Goal: Navigation & Orientation: Find specific page/section

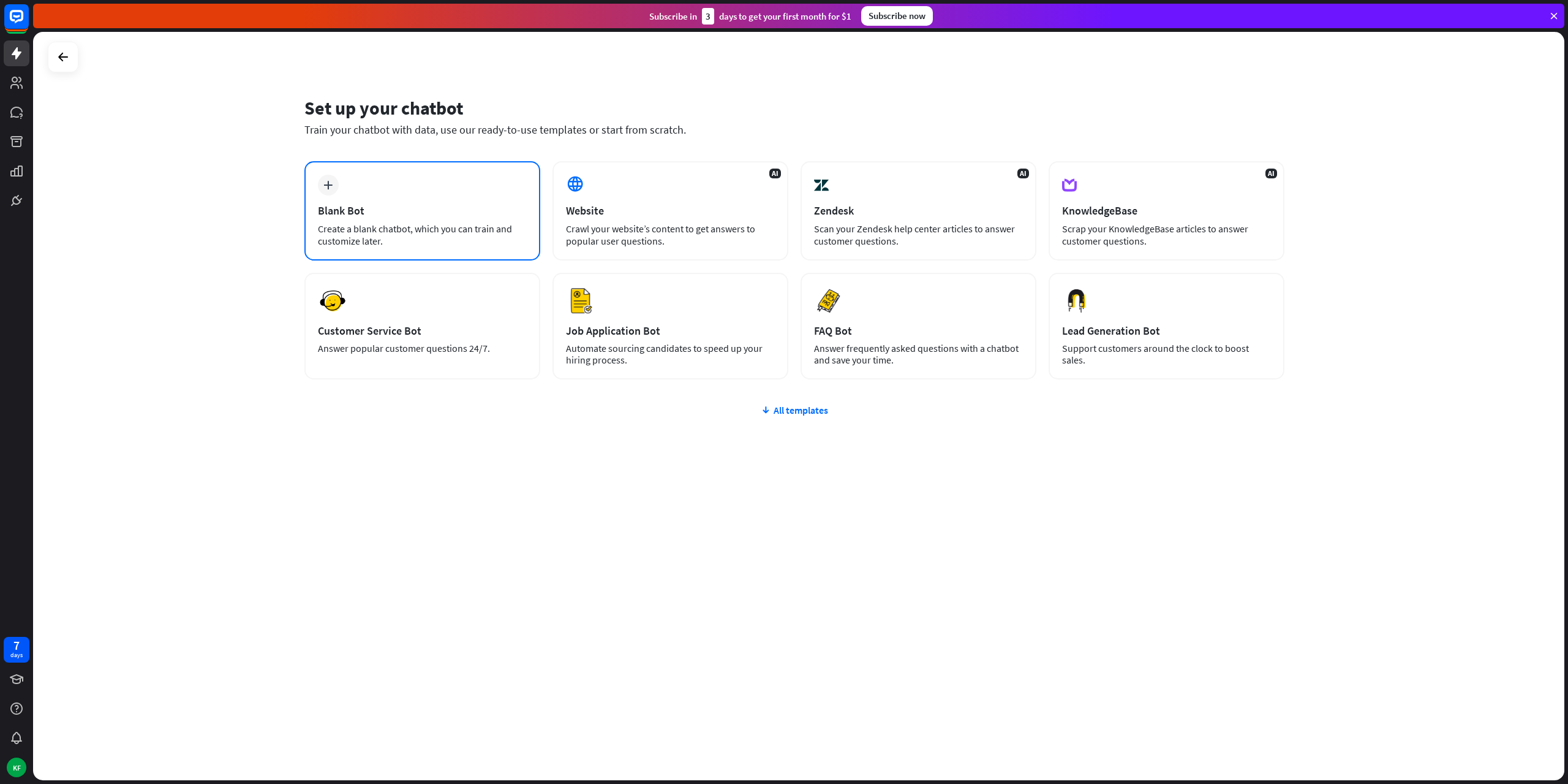
click at [329, 184] on icon "plus" at bounding box center [328, 185] width 9 height 9
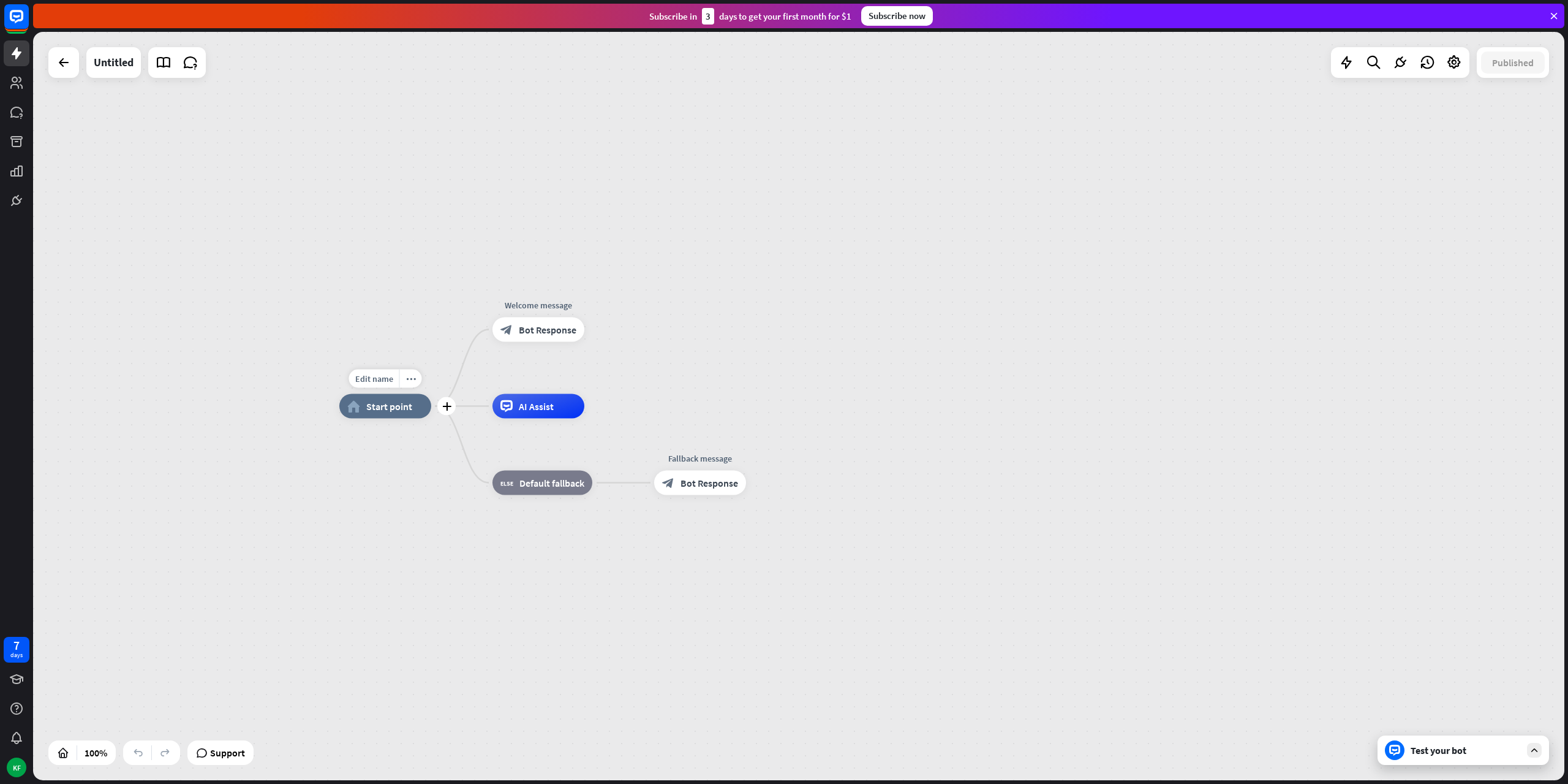
click at [389, 405] on span "Start point" at bounding box center [389, 406] width 46 height 12
click at [329, 219] on div "Edit name more_horiz home_2 Start point Welcome message block_bot_response Bot …" at bounding box center [799, 406] width 1531 height 749
click at [63, 59] on icon at bounding box center [64, 62] width 14 height 14
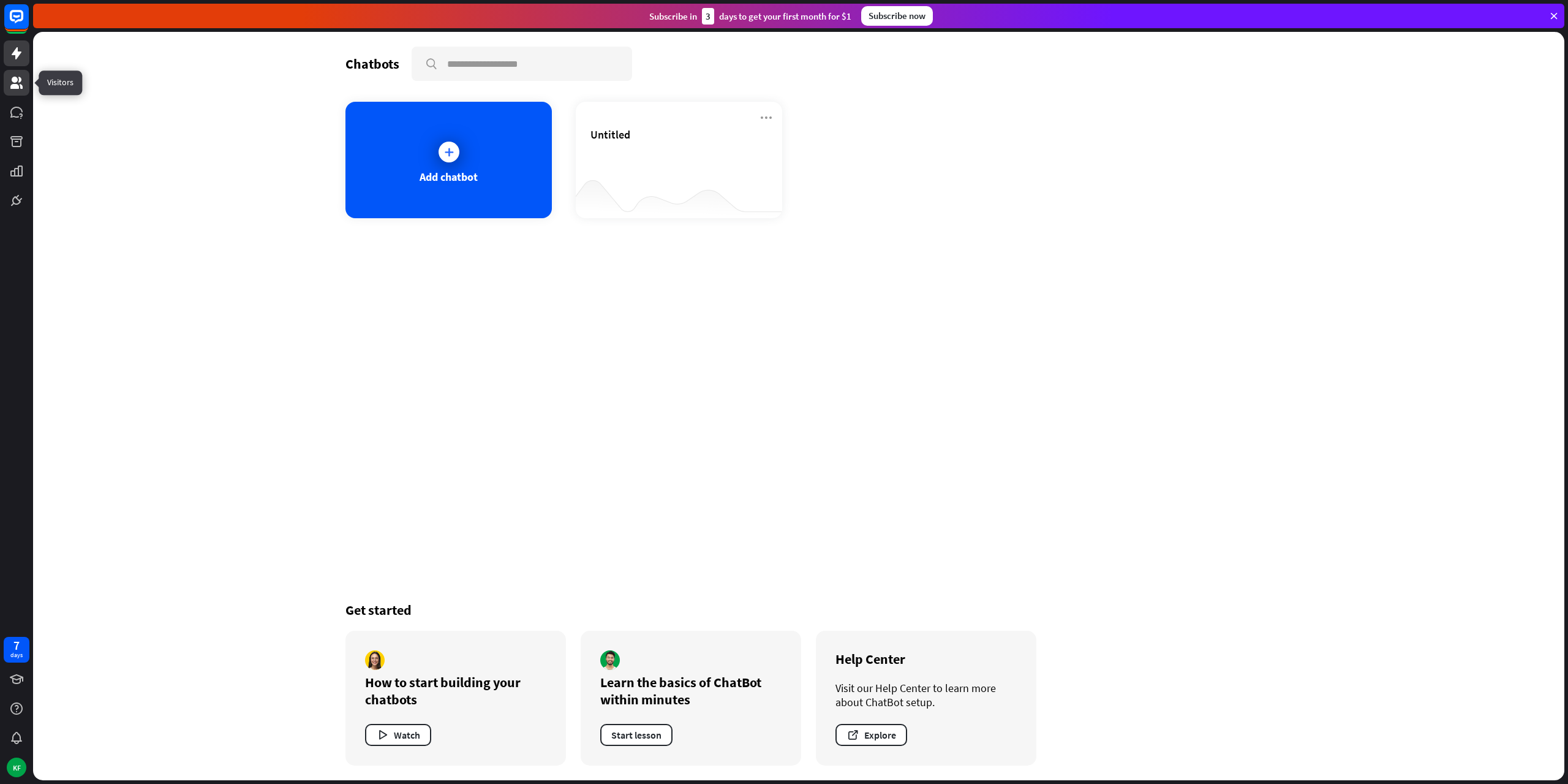
click at [27, 84] on link at bounding box center [17, 83] width 26 height 26
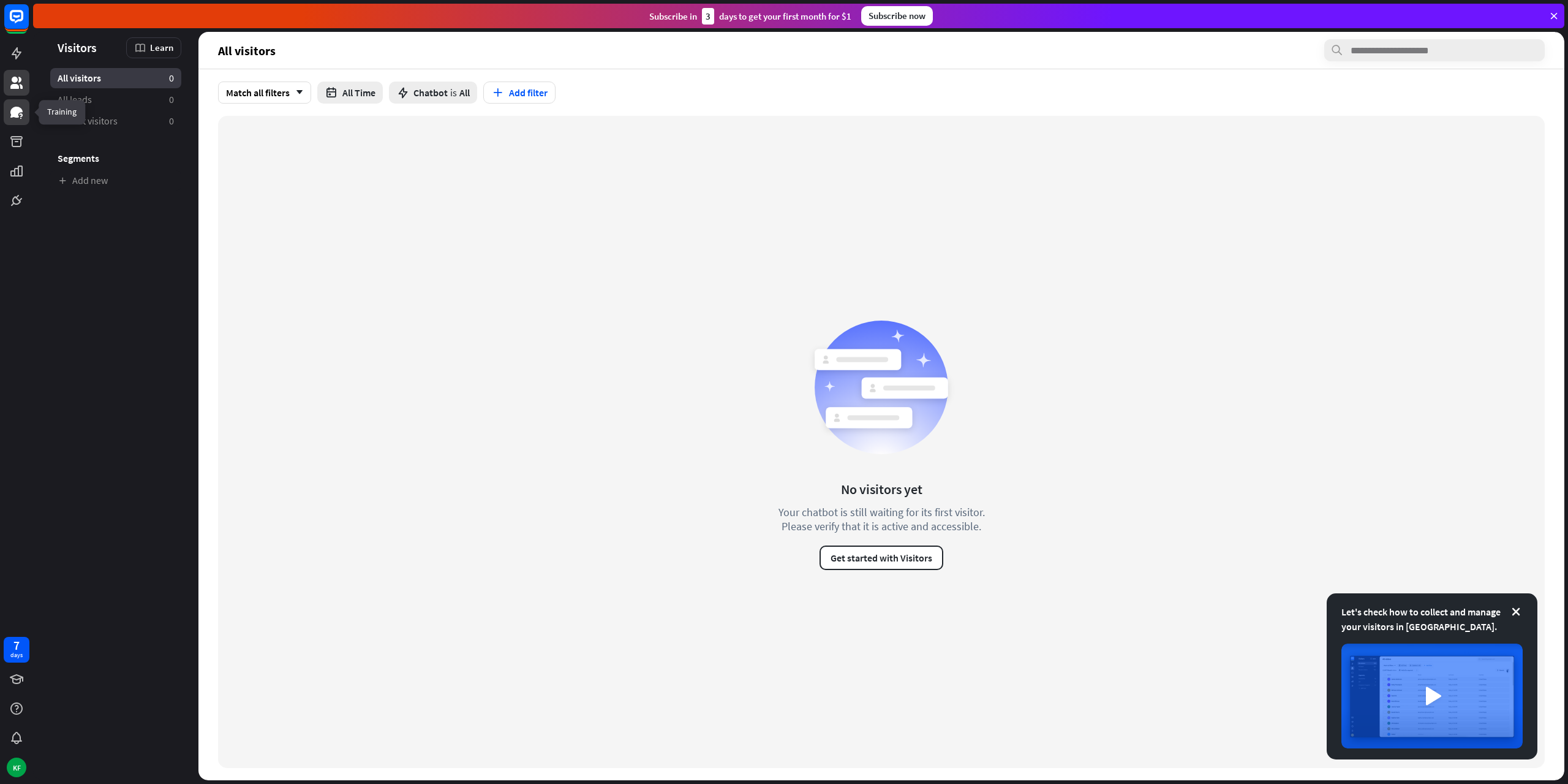
click at [16, 119] on link at bounding box center [17, 112] width 26 height 26
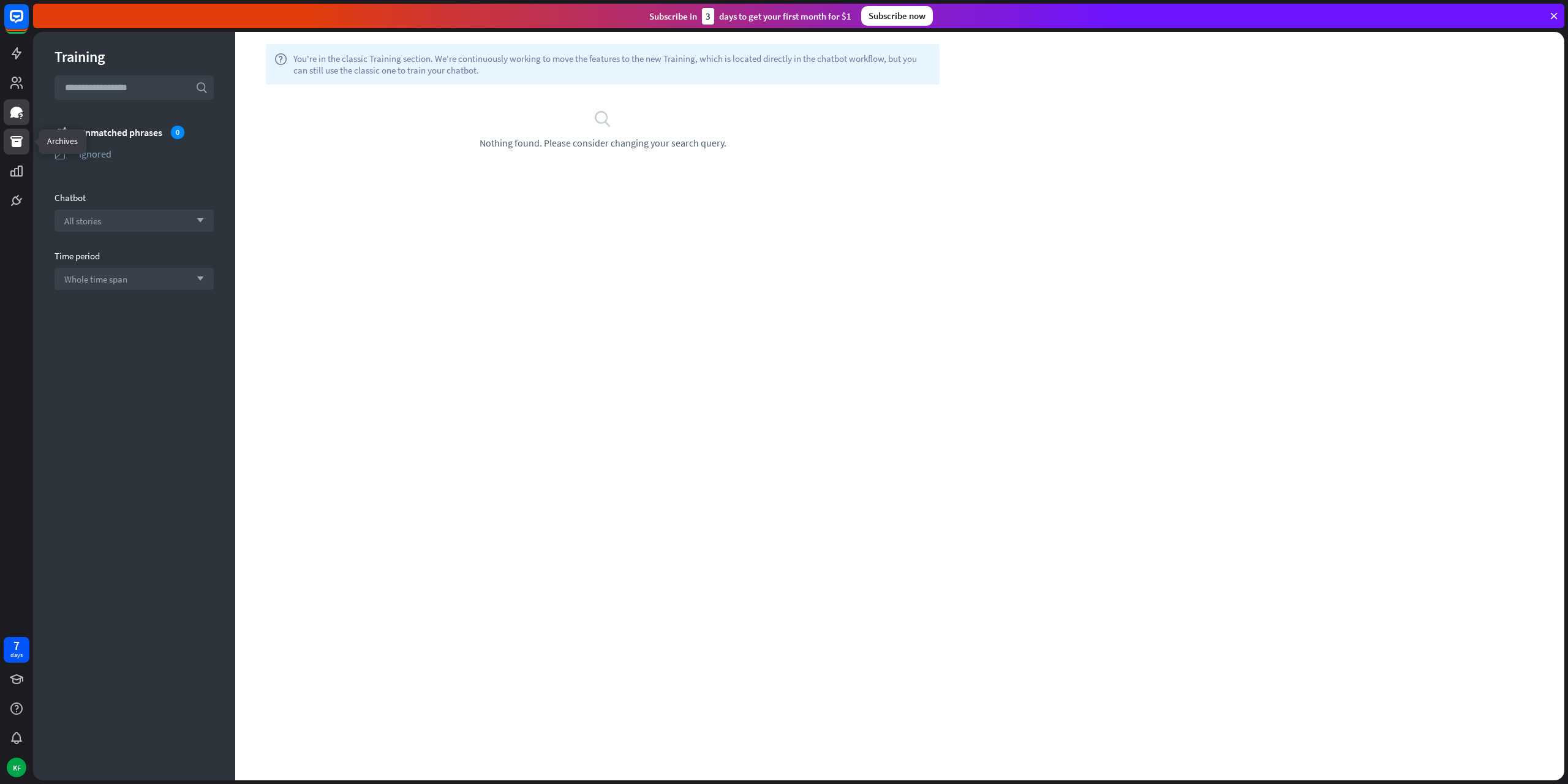
click at [16, 138] on icon at bounding box center [17, 142] width 14 height 14
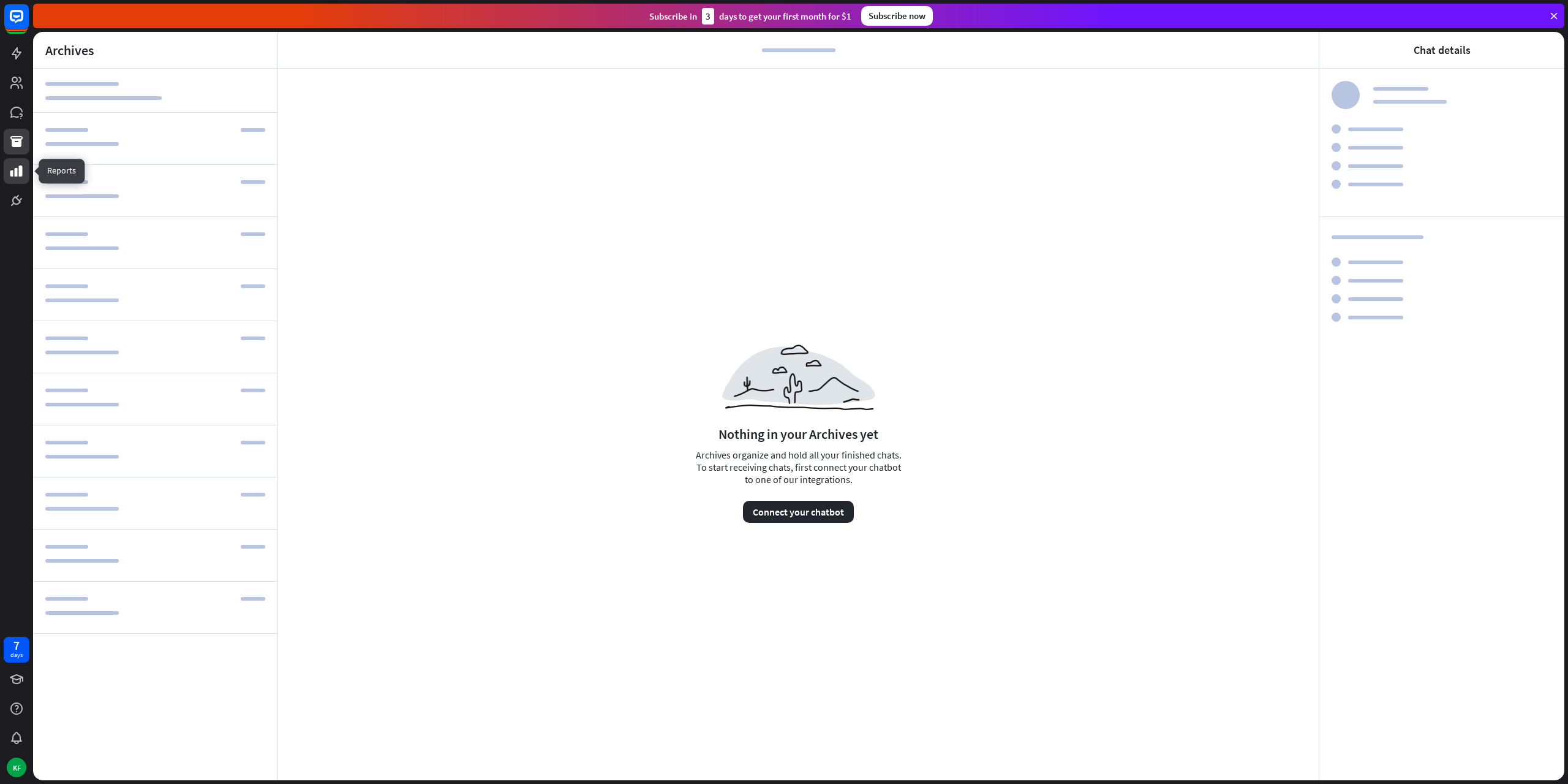
click at [17, 176] on icon at bounding box center [16, 171] width 12 height 11
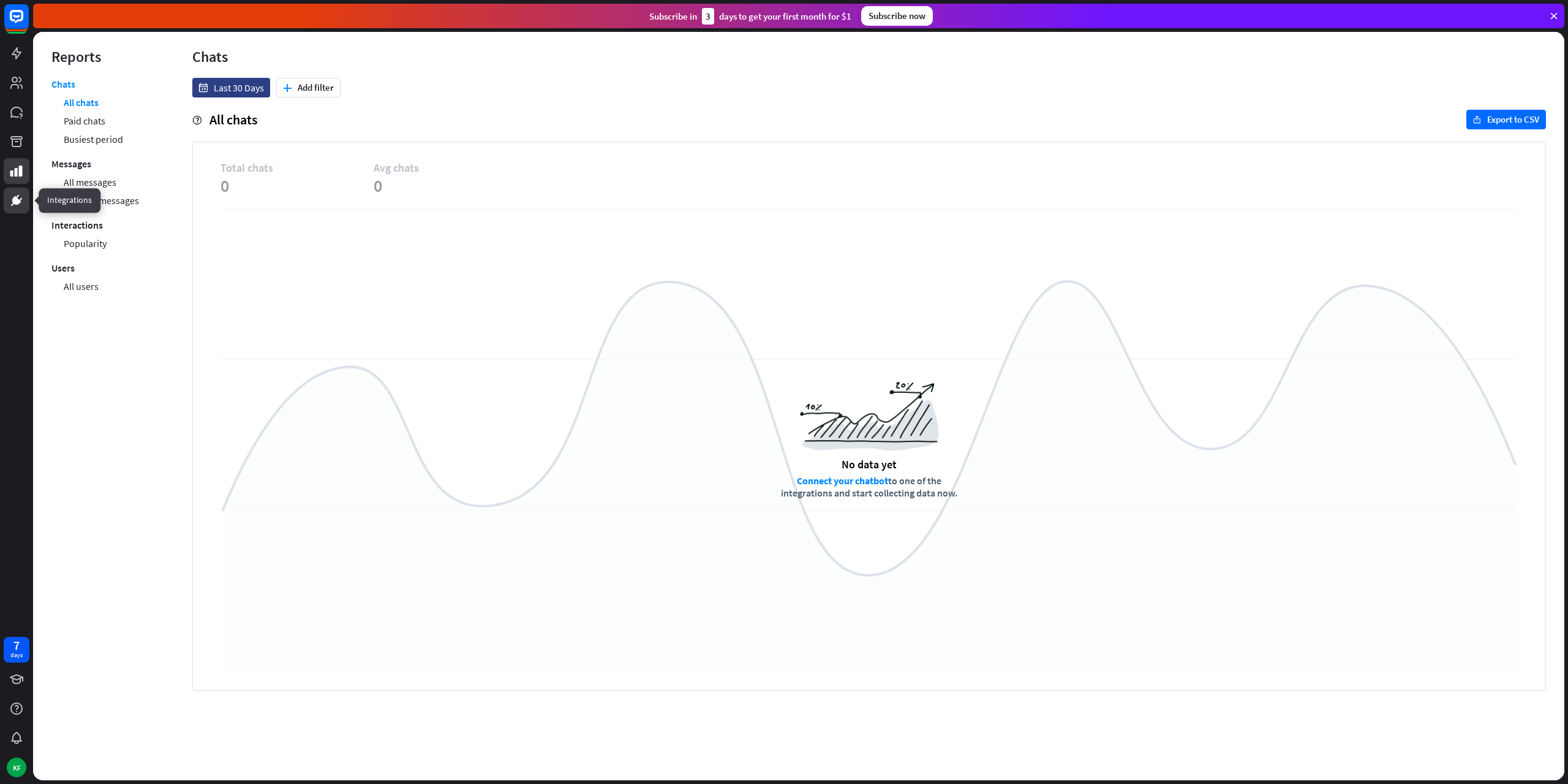
click at [16, 196] on icon at bounding box center [17, 200] width 14 height 14
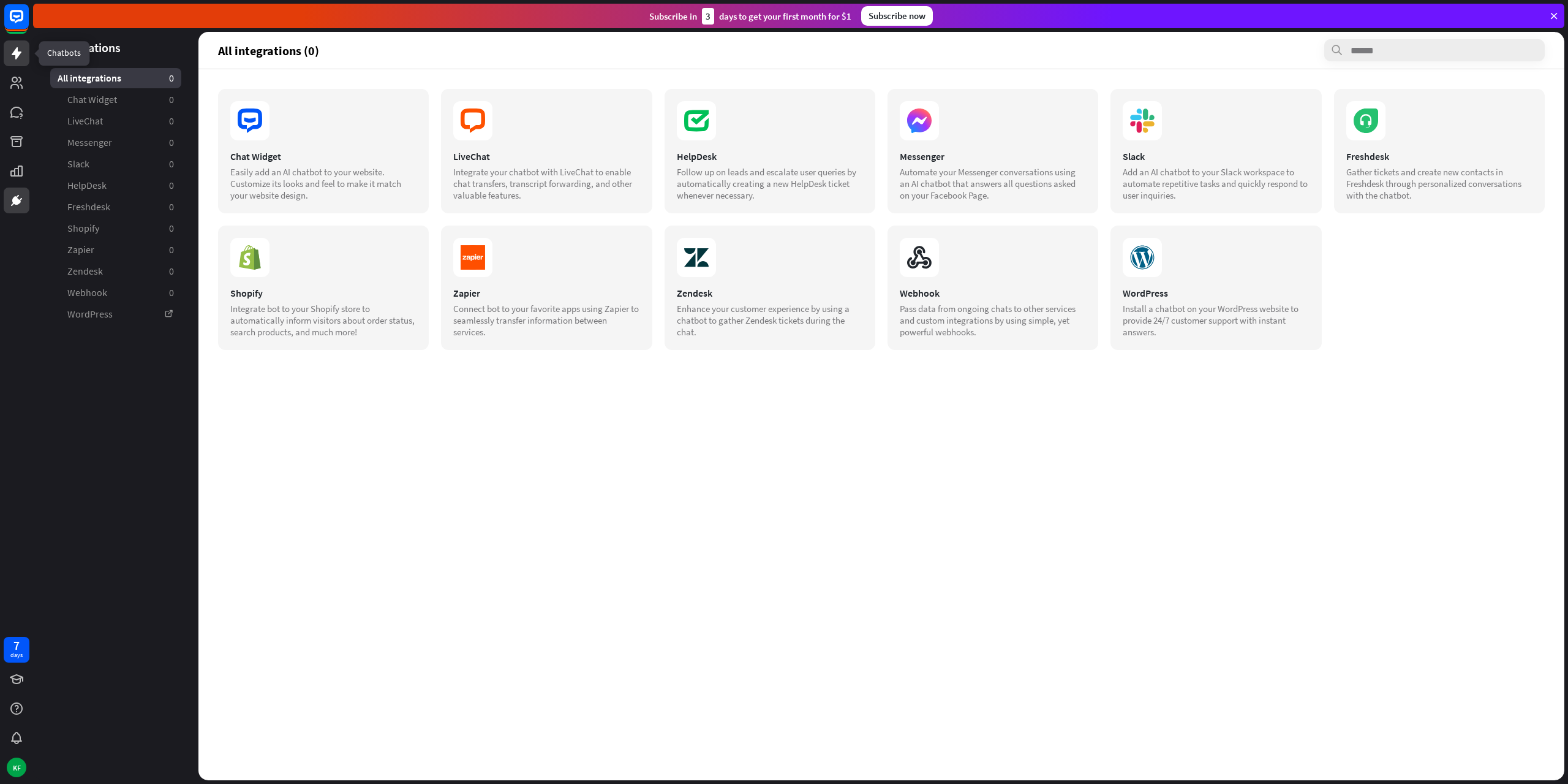
click at [20, 61] on link at bounding box center [17, 53] width 26 height 26
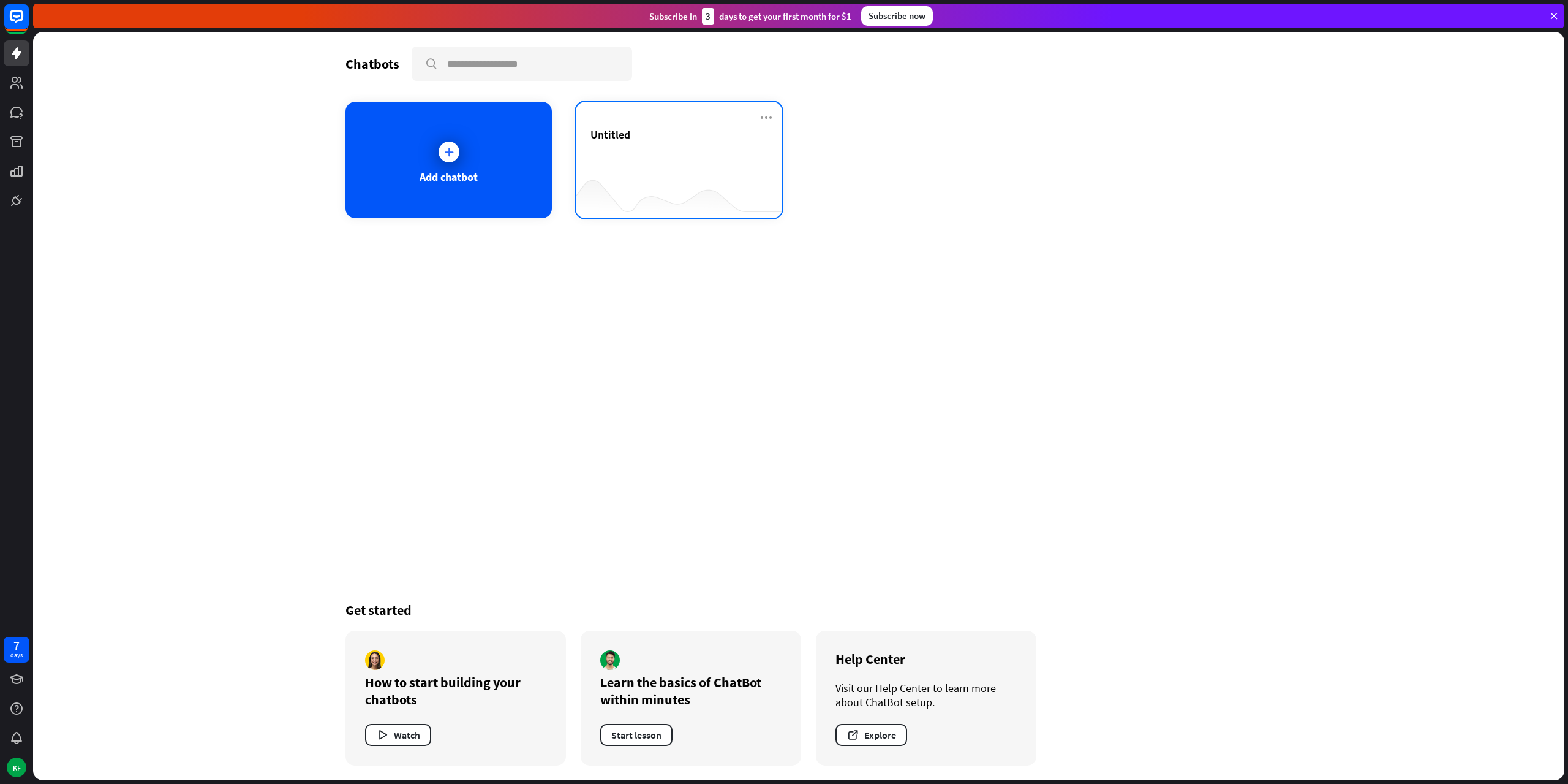
click at [693, 135] on div "Untitled" at bounding box center [679, 134] width 177 height 14
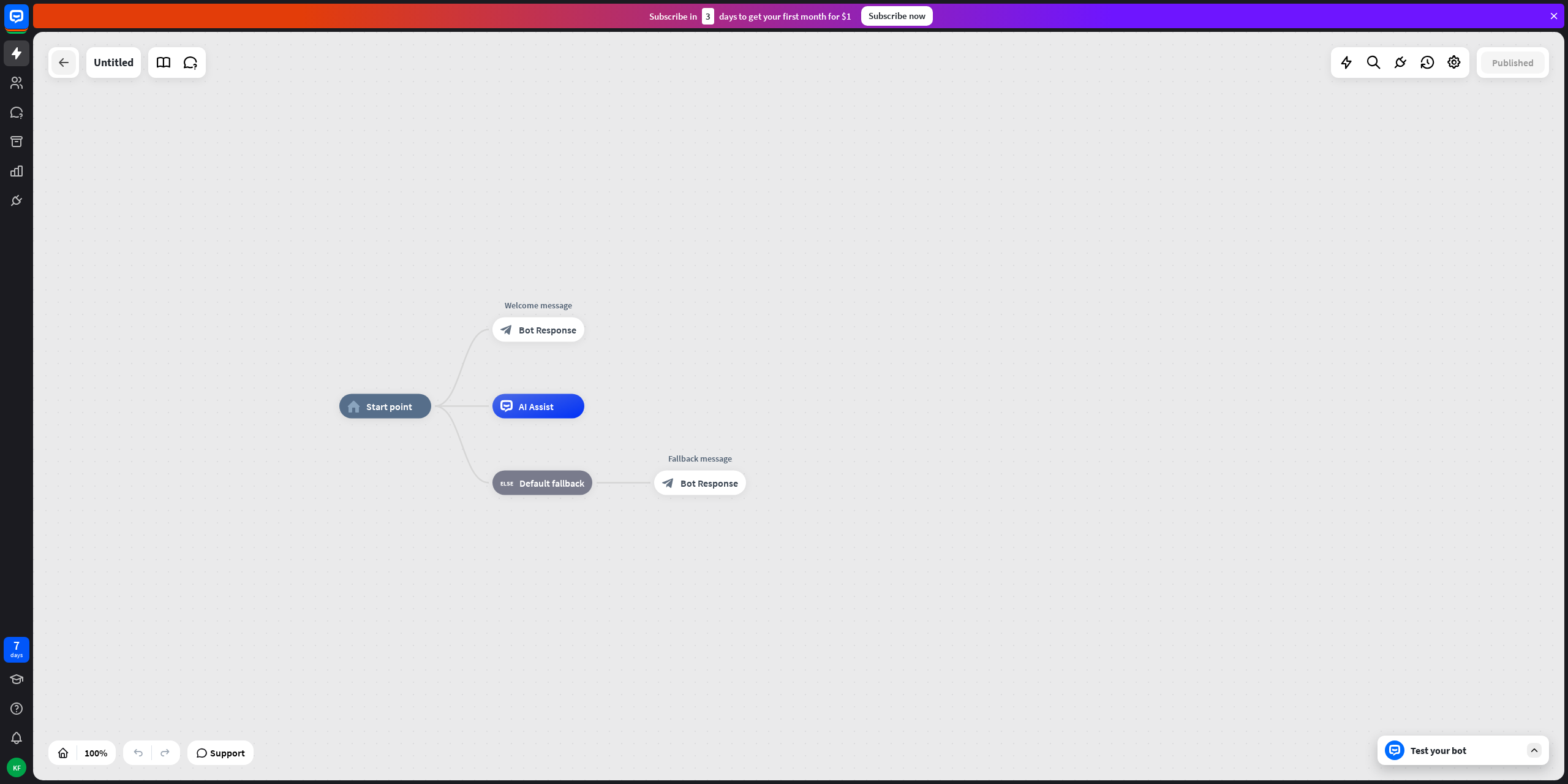
click at [55, 58] on div at bounding box center [64, 63] width 25 height 25
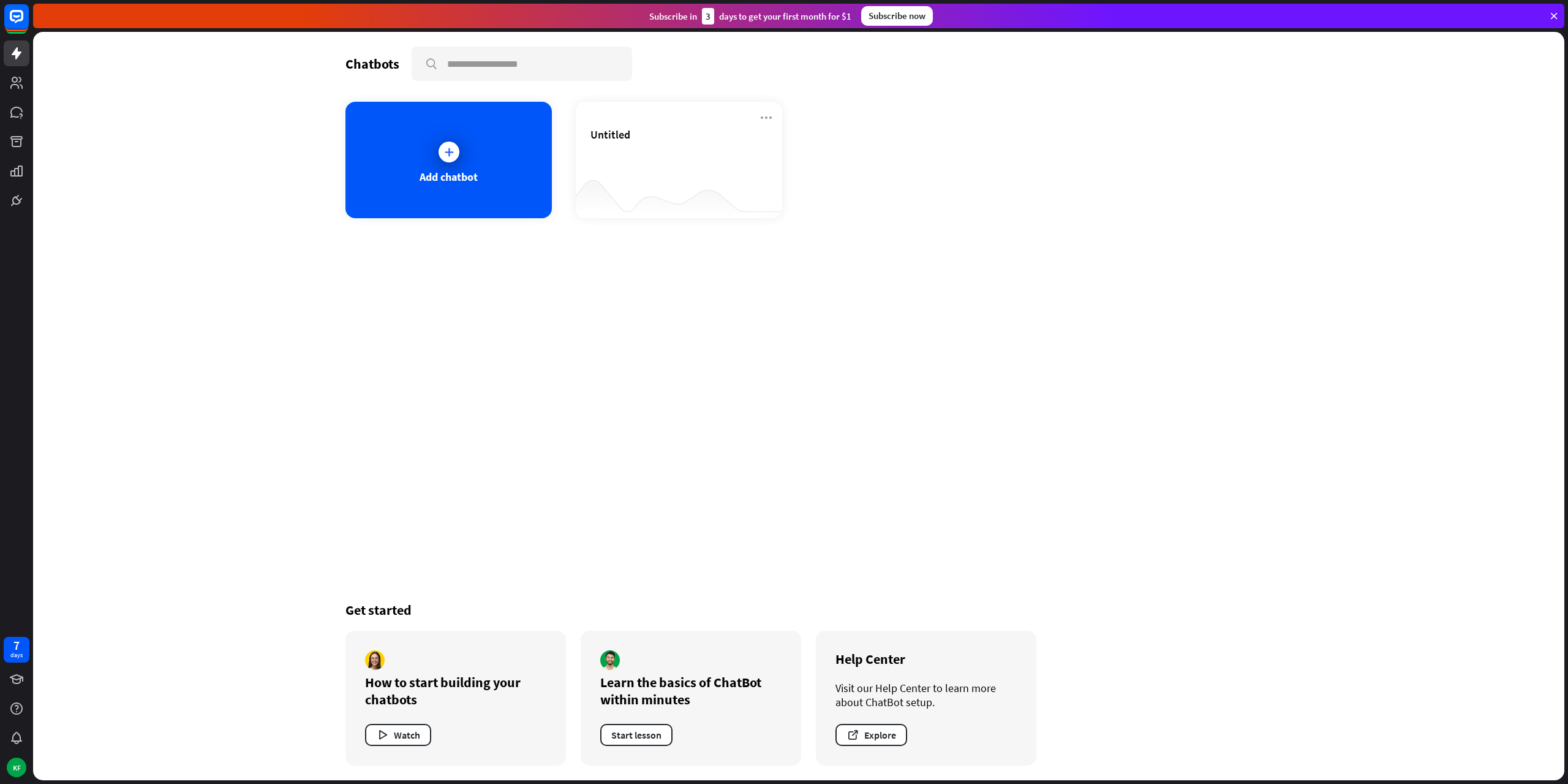
click at [1555, 14] on icon at bounding box center [1554, 15] width 11 height 11
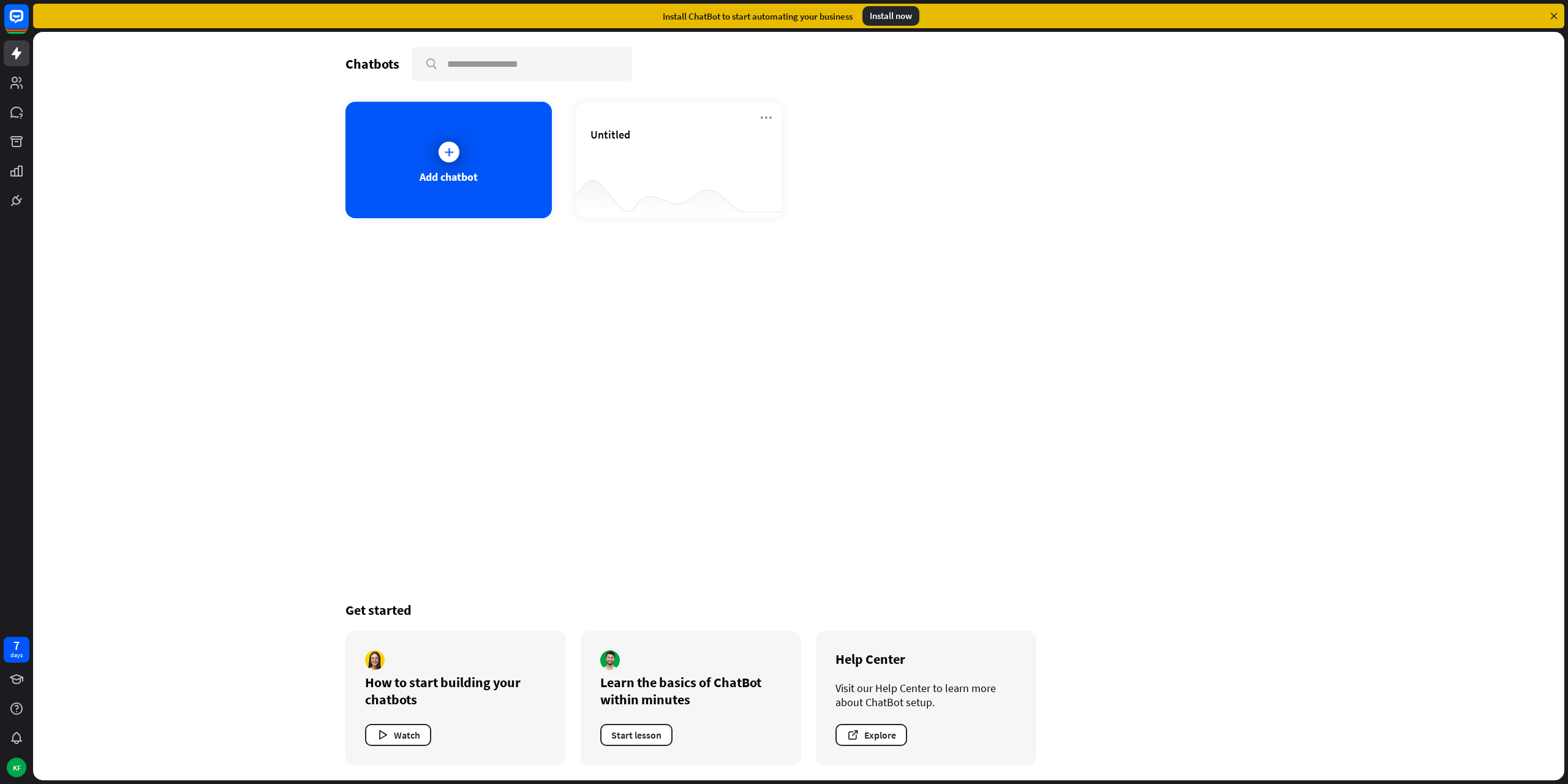
drag, startPoint x: 908, startPoint y: 306, endPoint x: 870, endPoint y: 311, distance: 38.3
click at [872, 313] on div "Chatbots search Add chatbot Untitled Get started How to start building your cha…" at bounding box center [798, 406] width 980 height 749
drag, startPoint x: 16, startPoint y: 751, endPoint x: 14, endPoint y: 773, distance: 22.1
click at [14, 773] on div "7 days KF" at bounding box center [17, 707] width 33 height 147
drag, startPoint x: 297, startPoint y: 485, endPoint x: 321, endPoint y: 450, distance: 42.4
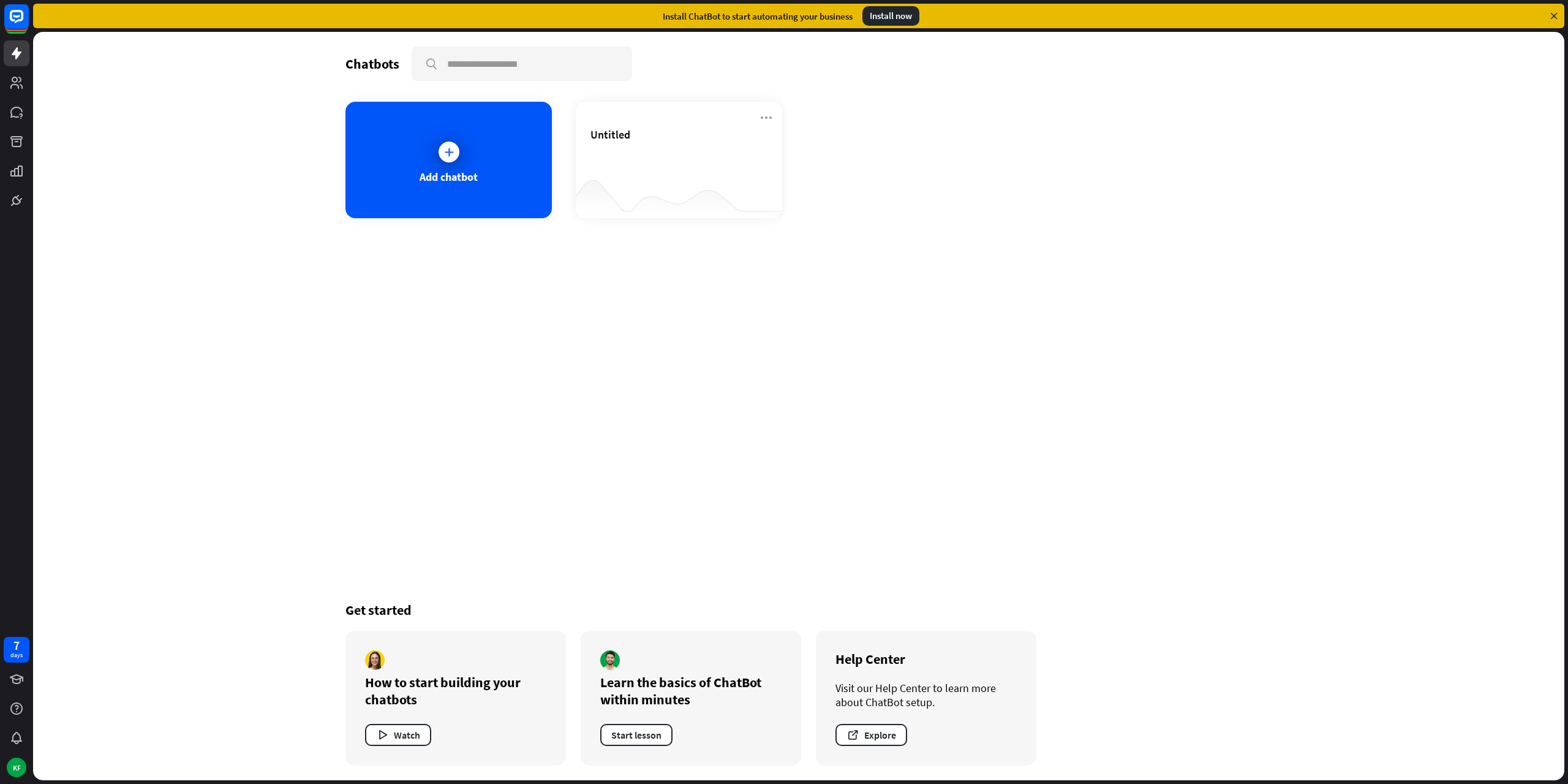
click at [297, 475] on div "Chatbots search Add chatbot Untitled Get started How to start building your cha…" at bounding box center [799, 406] width 1531 height 749
click at [15, 13] on rect at bounding box center [16, 16] width 27 height 27
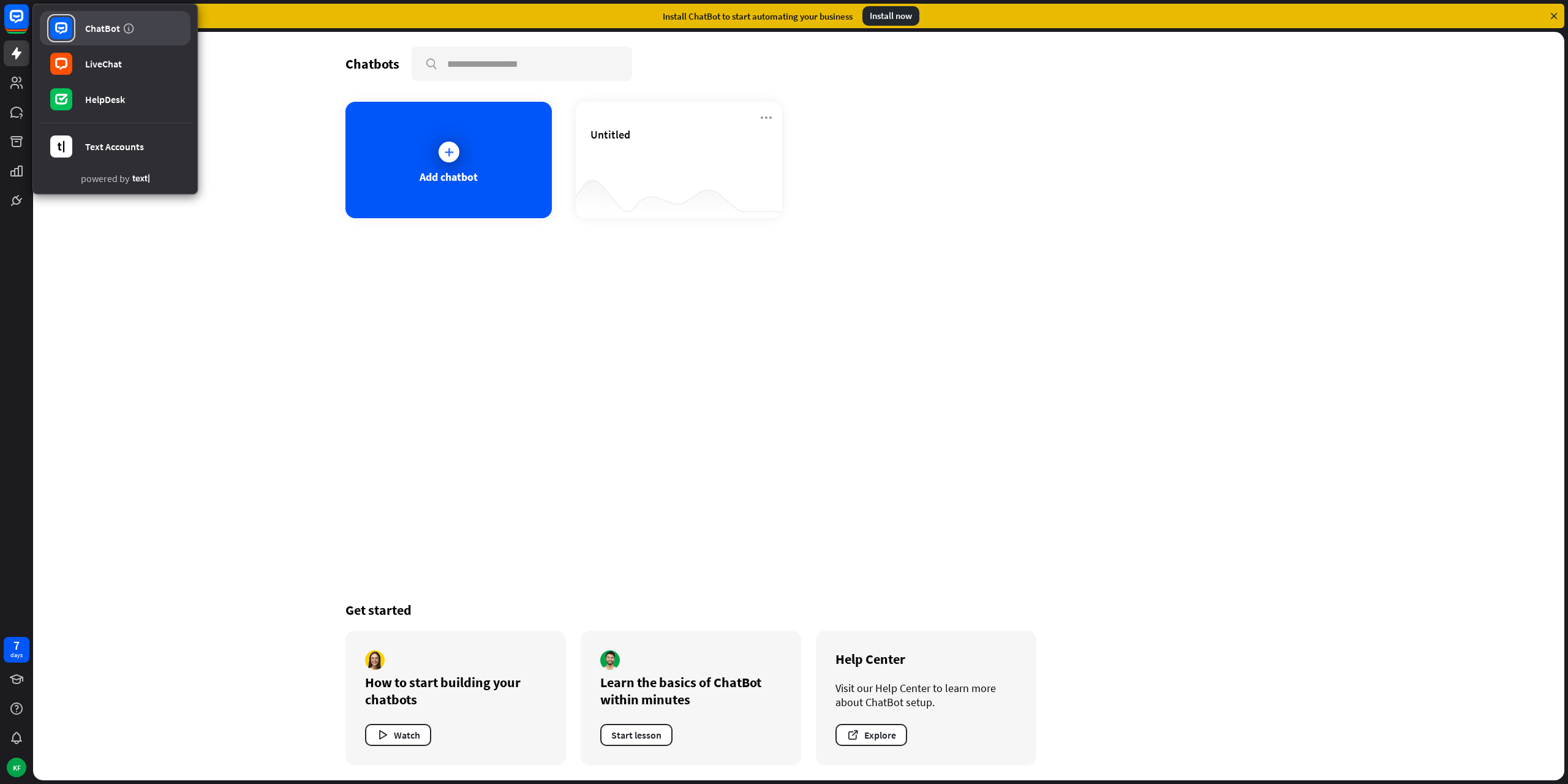
click at [93, 23] on div "ChatBot" at bounding box center [103, 28] width 35 height 12
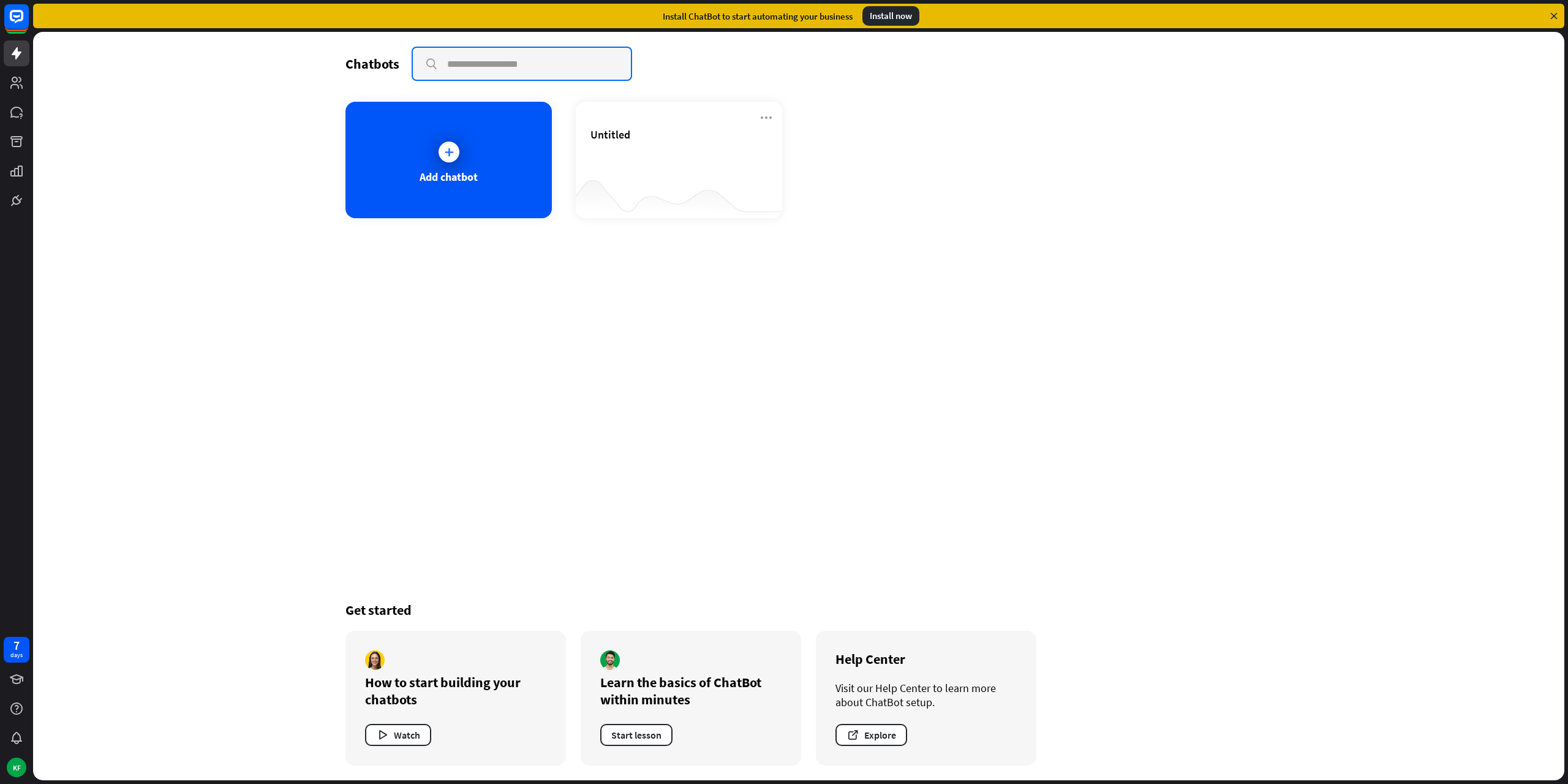
click at [529, 60] on input "text" at bounding box center [522, 64] width 218 height 32
